Goal: Find specific page/section: Find specific page/section

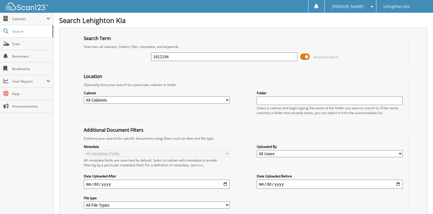
type input "1612194"
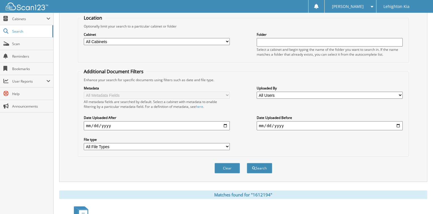
scroll to position [125, 0]
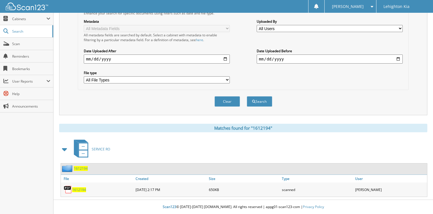
click at [81, 190] on span "1612194" at bounding box center [79, 189] width 14 height 5
